Goal: Task Accomplishment & Management: Manage account settings

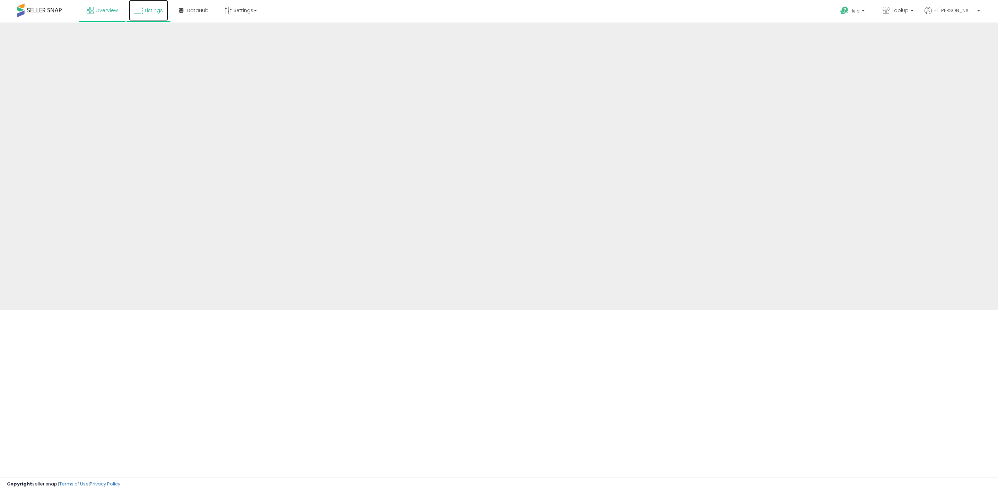
click at [151, 14] on link "Listings" at bounding box center [148, 10] width 39 height 21
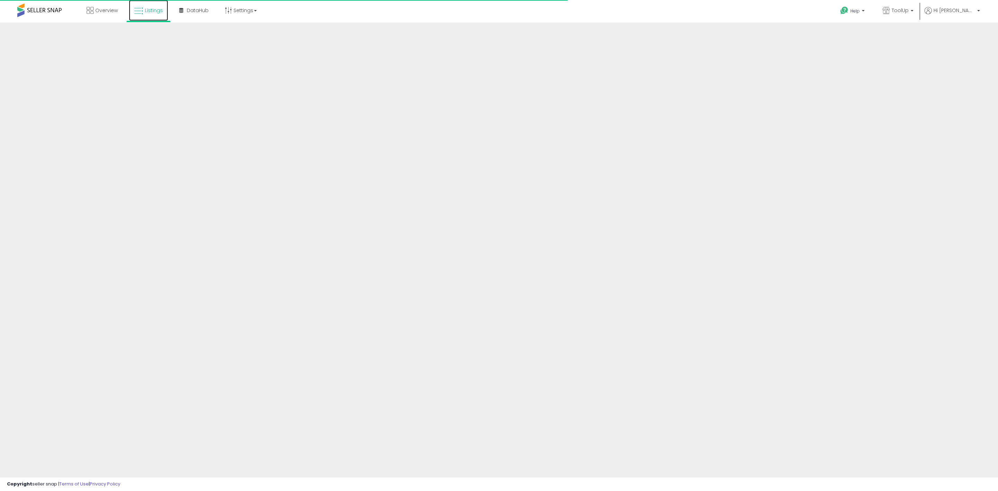
click at [151, 14] on link "Listings" at bounding box center [148, 10] width 39 height 21
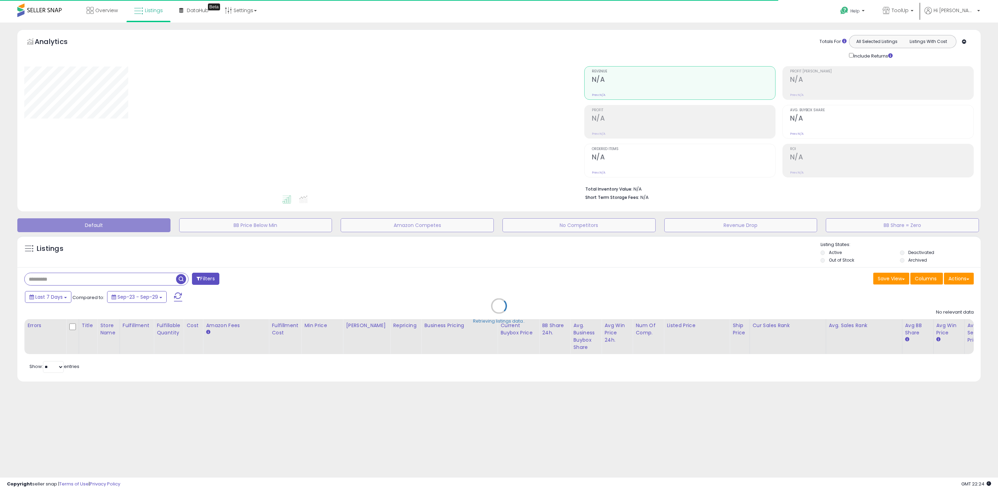
click at [49, 279] on div "Retrieving listings data.." at bounding box center [499, 311] width 974 height 158
click at [47, 280] on div "Retrieving listings data.." at bounding box center [499, 311] width 974 height 158
click at [50, 282] on div "Retrieving listings data.." at bounding box center [499, 311] width 974 height 158
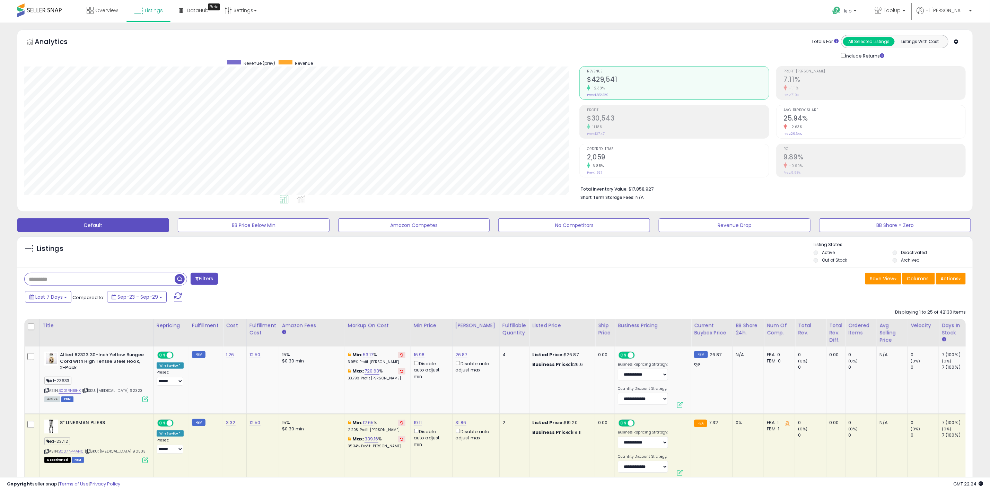
click at [49, 281] on input "text" at bounding box center [100, 279] width 150 height 12
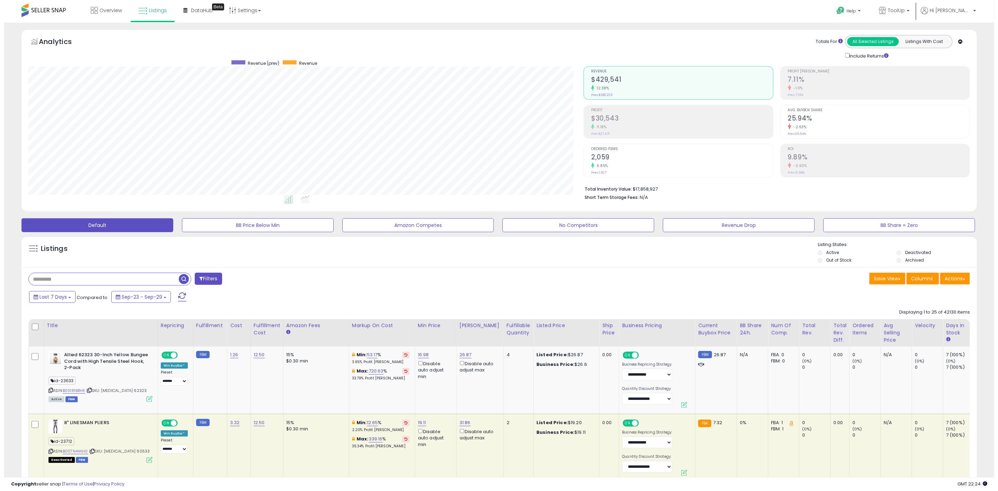
scroll to position [142, 555]
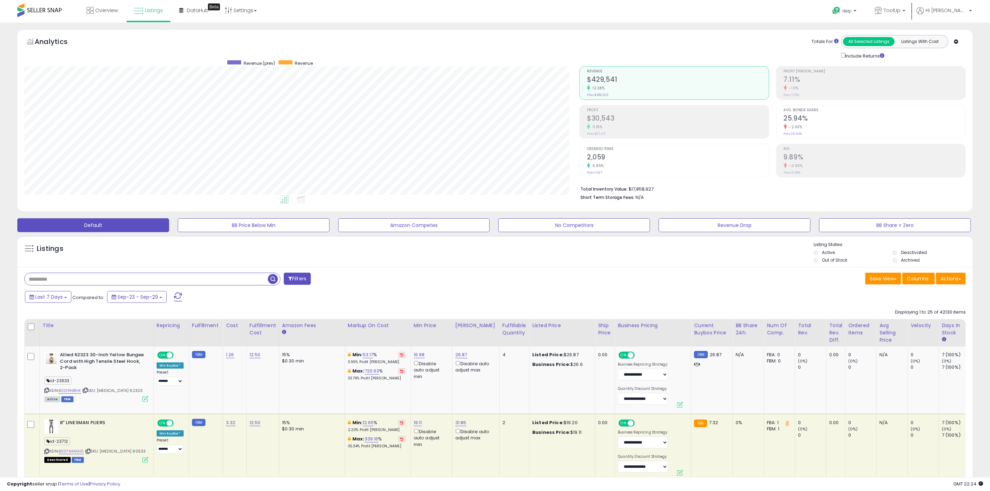
paste input "**********"
type input "**********"
click at [271, 281] on span "button" at bounding box center [273, 279] width 10 height 10
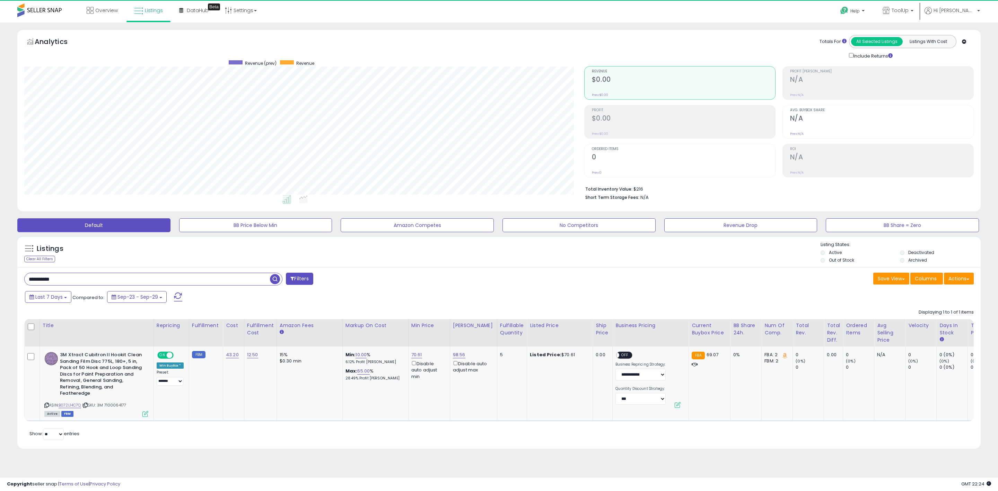
scroll to position [142, 560]
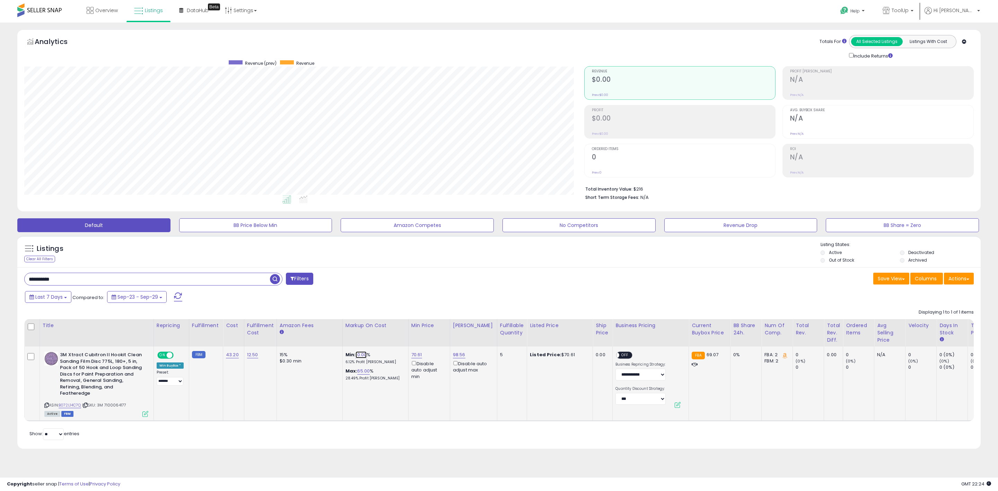
click at [366, 357] on link "10.00" at bounding box center [361, 354] width 11 height 7
drag, startPoint x: 349, startPoint y: 332, endPoint x: 284, endPoint y: 325, distance: 65.2
click at [281, 325] on table "Title Repricing" at bounding box center [591, 370] width 1135 height 102
type input "***"
click at [380, 329] on icon "submit" at bounding box center [378, 329] width 4 height 4
